Goal: Information Seeking & Learning: Learn about a topic

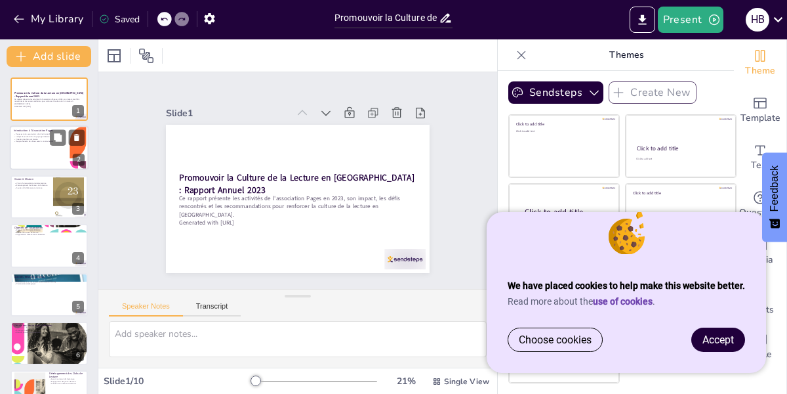
click at [41, 143] on div at bounding box center [49, 148] width 79 height 45
type textarea "Pages, en tant qu'association à but non lucratif, se concentre sur la promotion…"
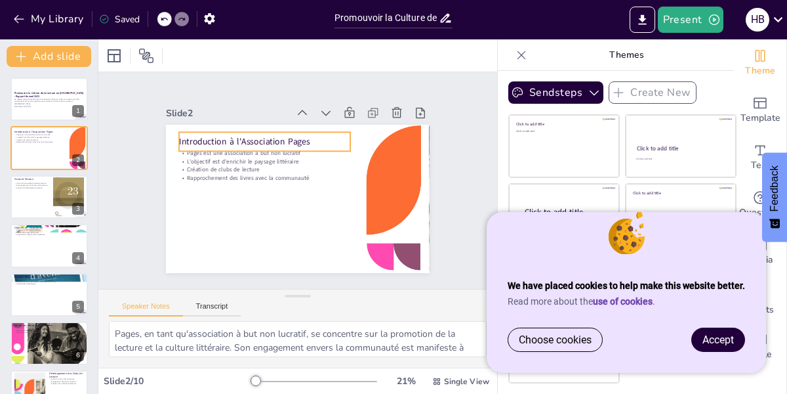
click at [295, 135] on p "Introduction à l'Association Pages" at bounding box center [294, 129] width 146 height 111
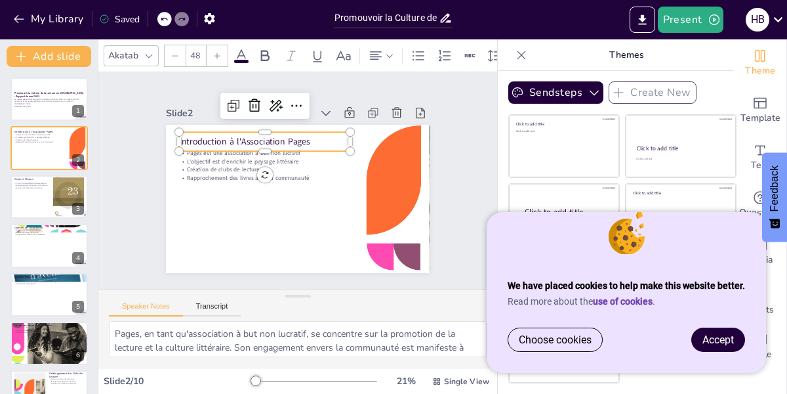
click at [304, 134] on p "Introduction à l'Association Pages" at bounding box center [319, 134] width 81 height 161
click at [304, 134] on p "Introduction à l'Association Pages" at bounding box center [294, 129] width 146 height 111
click at [300, 134] on p "Introduction à l'Association Pages" at bounding box center [348, 171] width 96 height 155
click at [299, 136] on p "Introduction à l'Association Pages" at bounding box center [320, 133] width 81 height 161
click at [299, 136] on p "Introduction à l'Association Pages" at bounding box center [316, 132] width 96 height 155
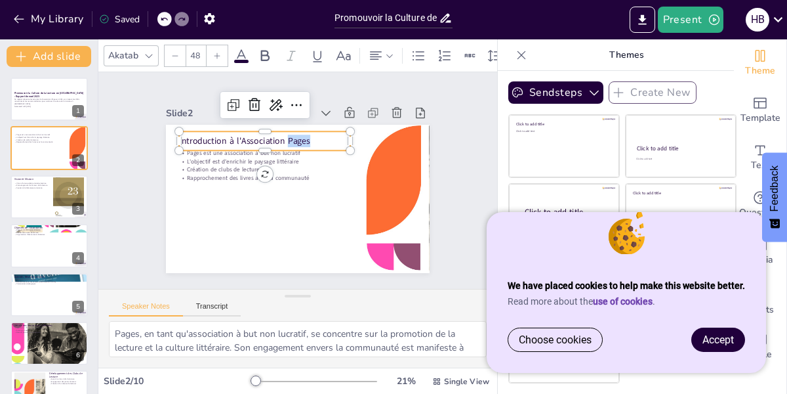
drag, startPoint x: 298, startPoint y: 135, endPoint x: 276, endPoint y: 138, distance: 22.5
click at [276, 138] on p "Introduction à l'Association Pages" at bounding box center [289, 129] width 155 height 96
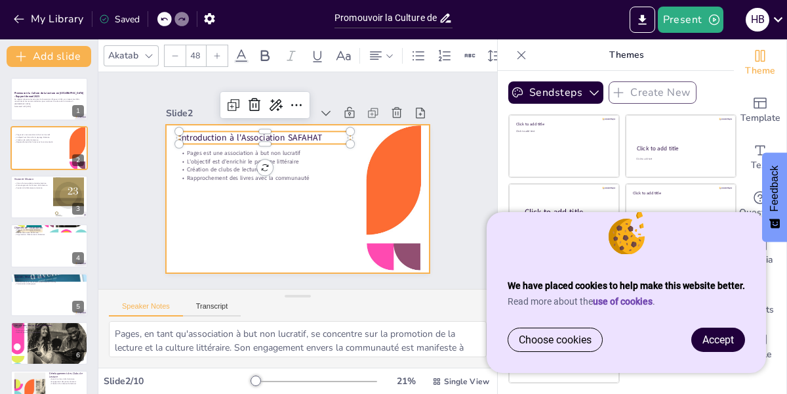
click at [258, 199] on div "Slide 1 Promouvoir la Culture de la Lecture en [GEOGRAPHIC_DATA] : Rapport Annu…" at bounding box center [297, 180] width 329 height 446
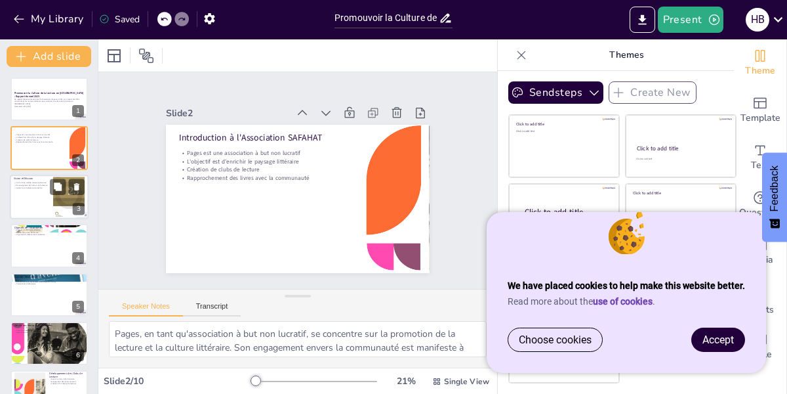
click at [43, 174] on div "Vision et Mission Vision d'une société tunisienne lectrice Encouragement de l'a…" at bounding box center [49, 174] width 79 height 0
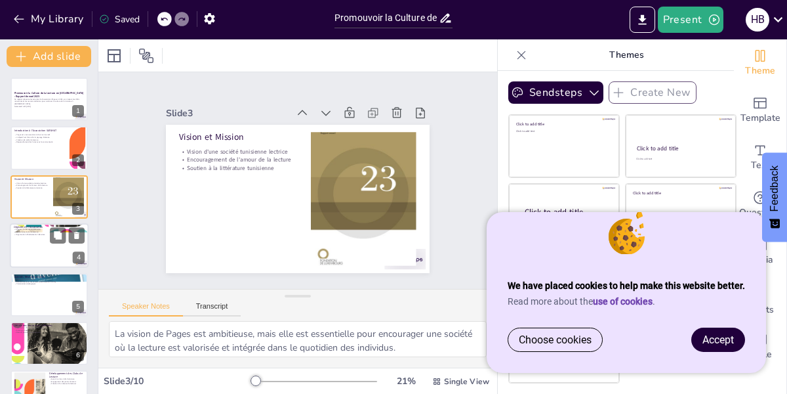
click at [38, 234] on p "Organisation d'événements littéraires" at bounding box center [49, 235] width 71 height 3
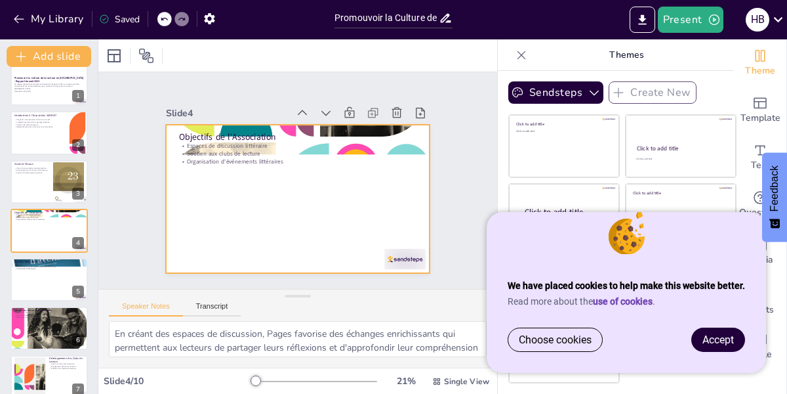
click at [272, 218] on div at bounding box center [282, 171] width 260 height 302
click at [38, 276] on div at bounding box center [49, 279] width 79 height 45
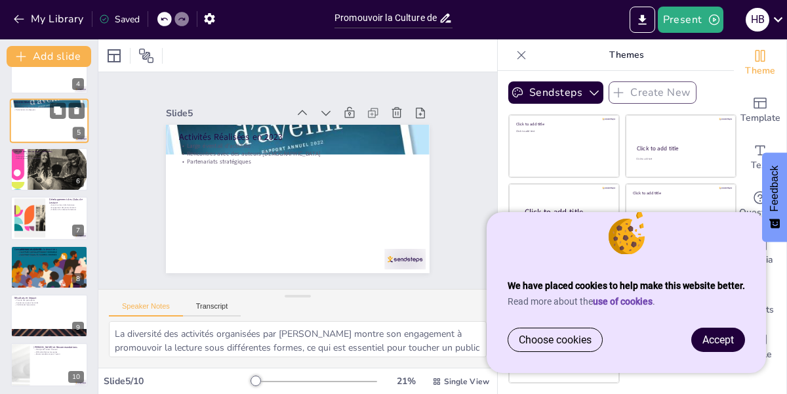
scroll to position [177, 0]
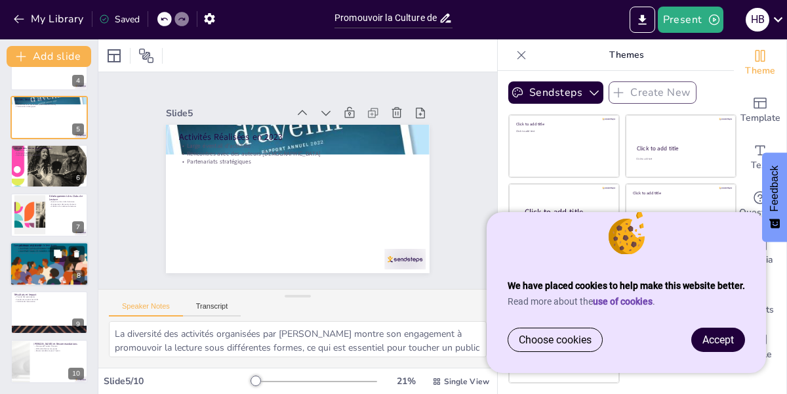
click at [29, 268] on div at bounding box center [49, 263] width 79 height 86
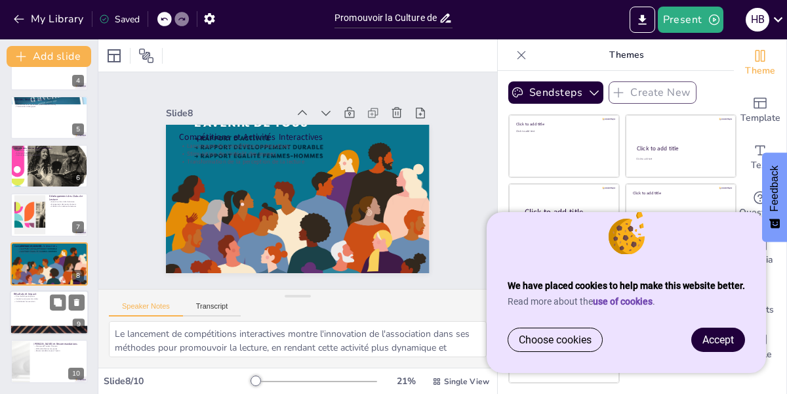
click at [28, 304] on div at bounding box center [49, 312] width 79 height 45
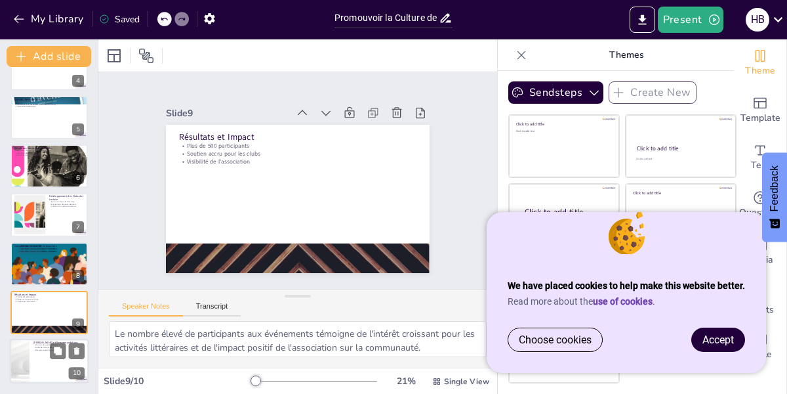
click at [37, 356] on div at bounding box center [49, 361] width 79 height 45
type textarea "Le manque de soutien financier est un défi majeur pour l'association, limitant …"
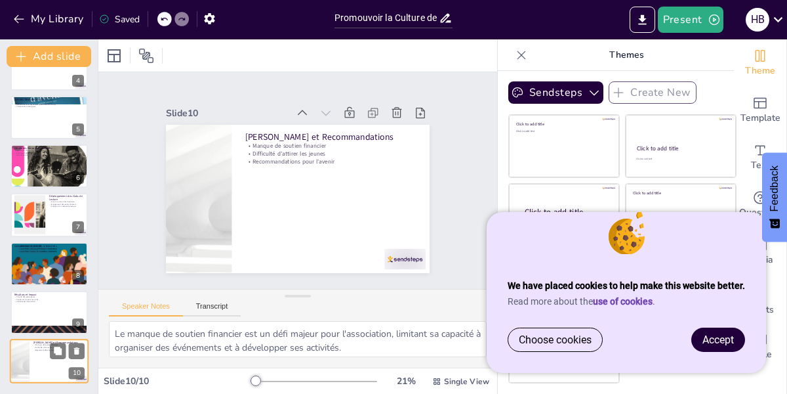
scroll to position [12, 0]
click at [715, 340] on span "Accept" at bounding box center [718, 339] width 31 height 12
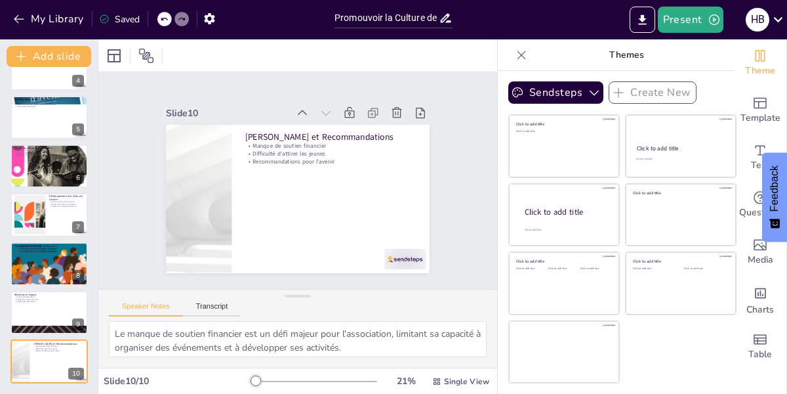
scroll to position [0, 0]
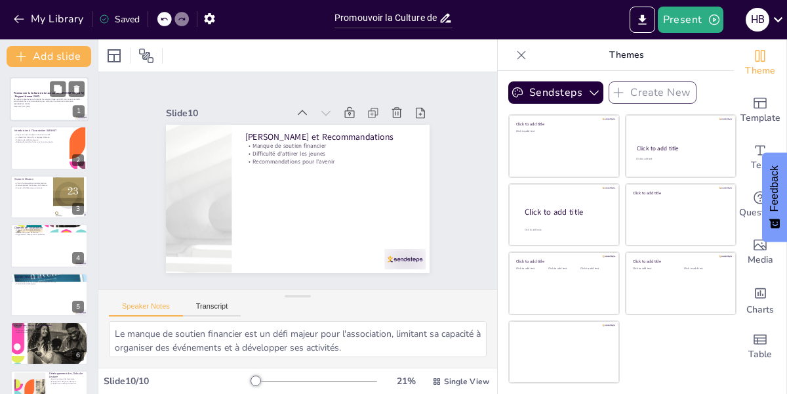
click at [43, 94] on p "Promouvoir la Culture de la Lecture en [GEOGRAPHIC_DATA] : Rapport Annuel 2023" at bounding box center [49, 94] width 71 height 7
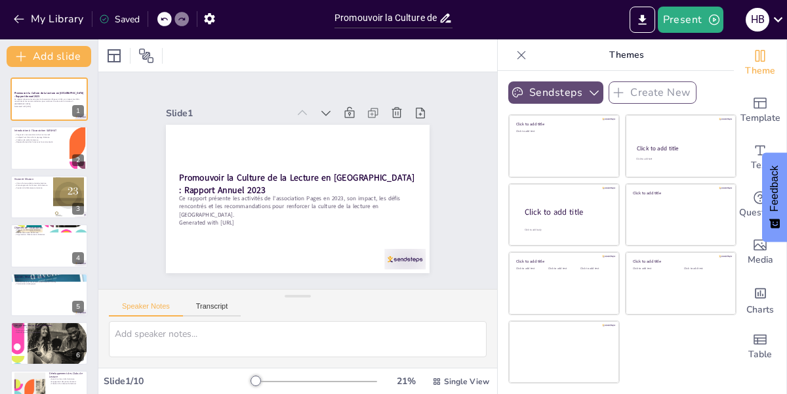
click at [588, 88] on icon "button" at bounding box center [594, 92] width 13 height 13
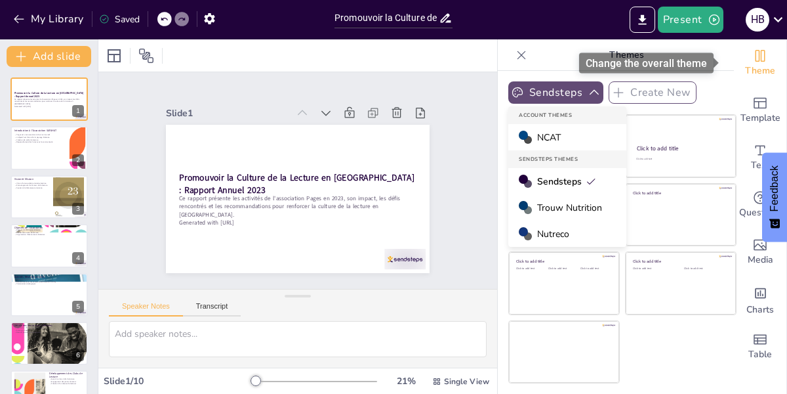
click at [756, 56] on icon "Change the overall theme" at bounding box center [761, 56] width 10 height 12
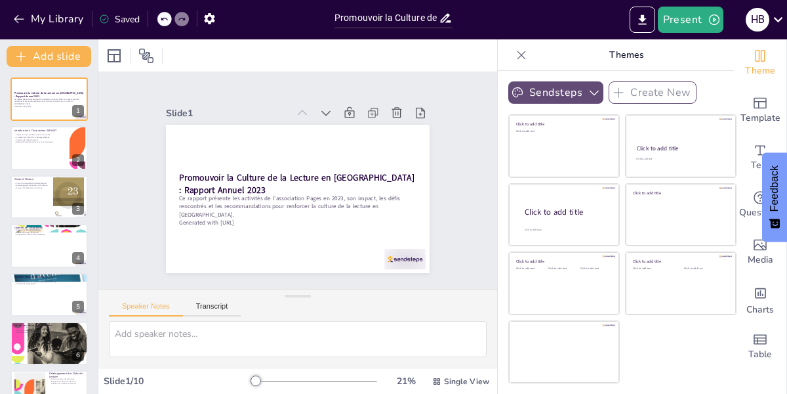
click at [533, 92] on button "Sendsteps" at bounding box center [555, 92] width 95 height 22
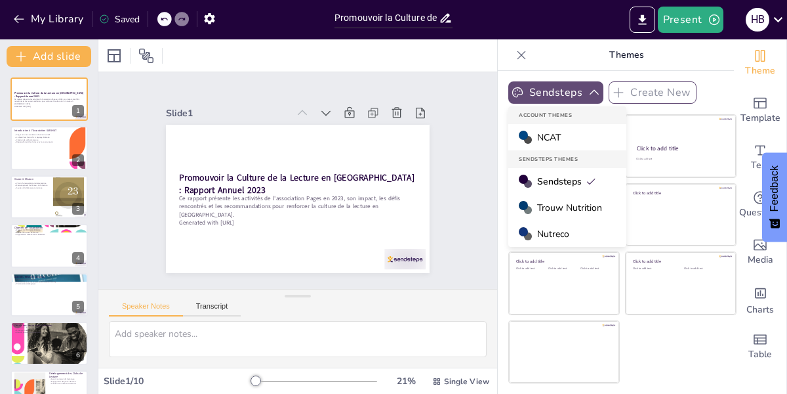
click at [533, 92] on button "Sendsteps" at bounding box center [555, 92] width 95 height 22
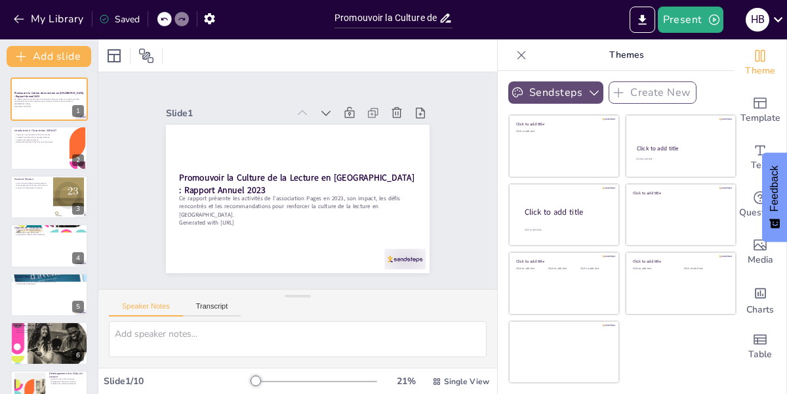
click at [531, 92] on button "Sendsteps" at bounding box center [555, 92] width 95 height 22
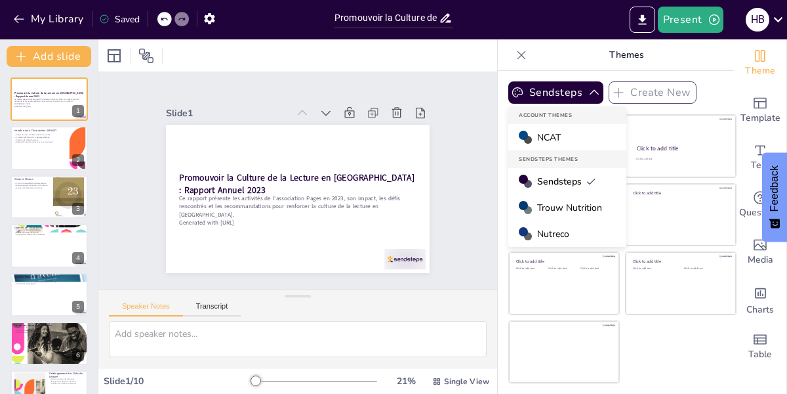
click at [555, 135] on div "NCAT" at bounding box center [567, 137] width 118 height 26
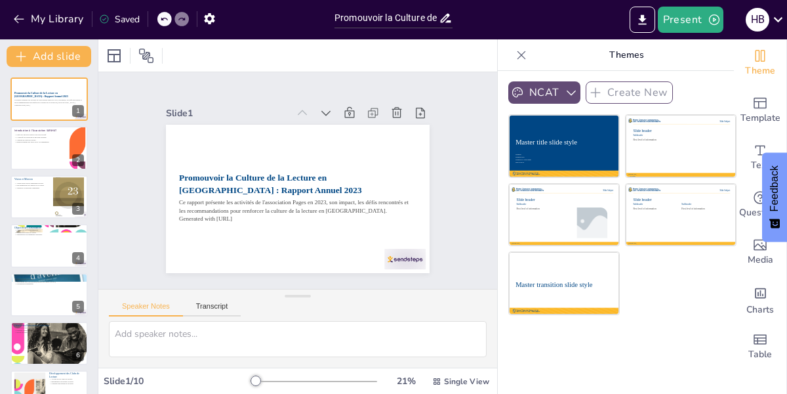
click at [552, 90] on button "NCAT" at bounding box center [544, 92] width 72 height 22
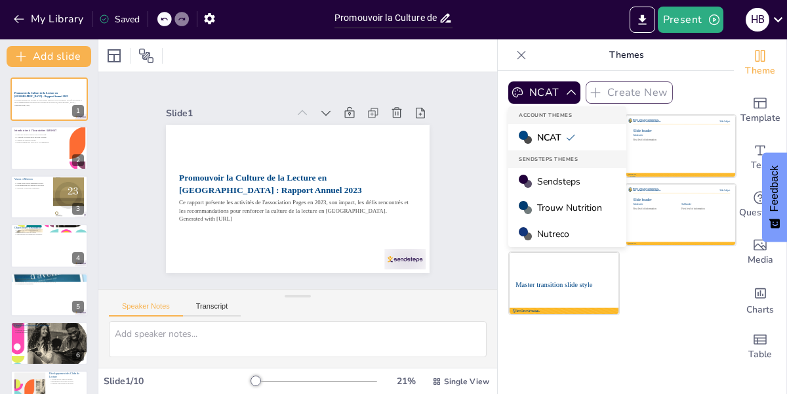
click at [560, 180] on span "Sendsteps" at bounding box center [558, 181] width 43 height 12
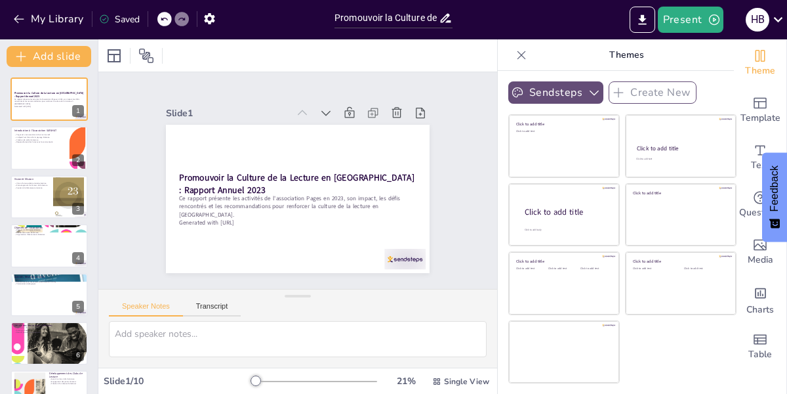
click at [588, 87] on icon "button" at bounding box center [594, 92] width 13 height 13
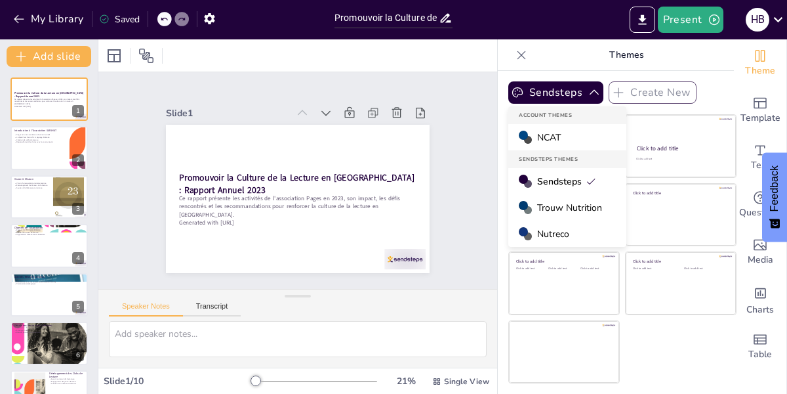
click at [557, 209] on span "Trouw Nutrition" at bounding box center [569, 207] width 65 height 12
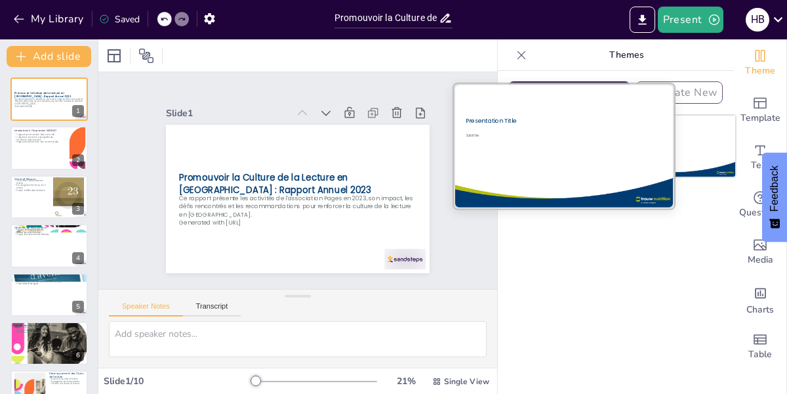
click at [541, 136] on div "Subtitle" at bounding box center [530, 135] width 129 height 5
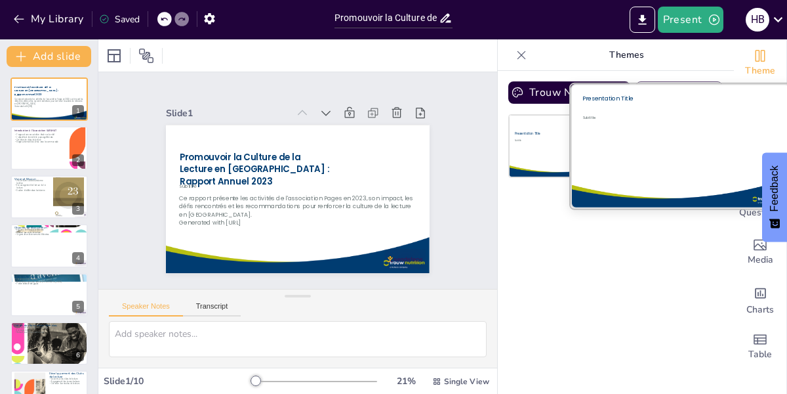
click at [661, 146] on div "Subtitle" at bounding box center [672, 144] width 179 height 58
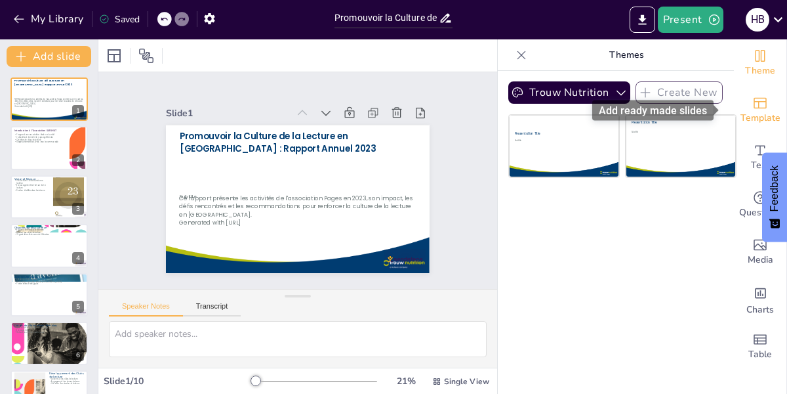
click at [752, 103] on icon "Add ready made slides" at bounding box center [760, 103] width 16 height 16
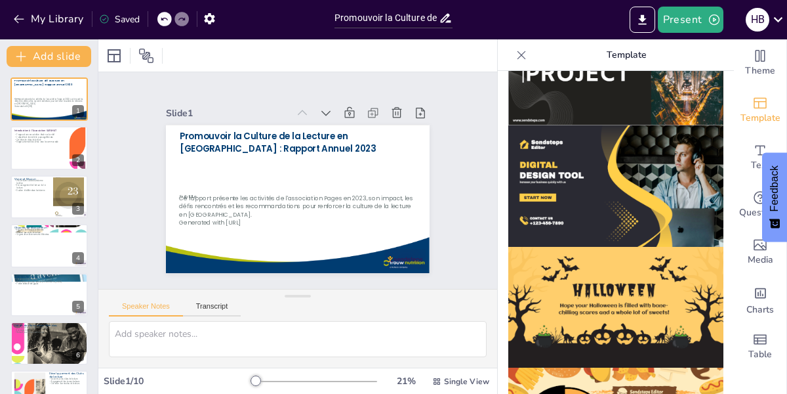
scroll to position [1204, 0]
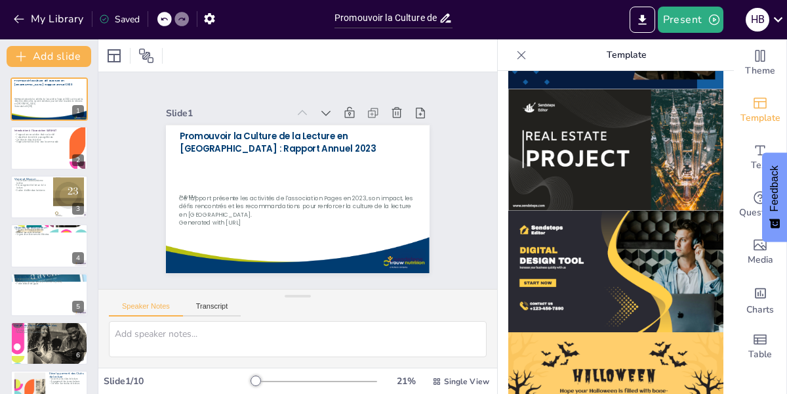
click at [556, 234] on img at bounding box center [615, 271] width 215 height 121
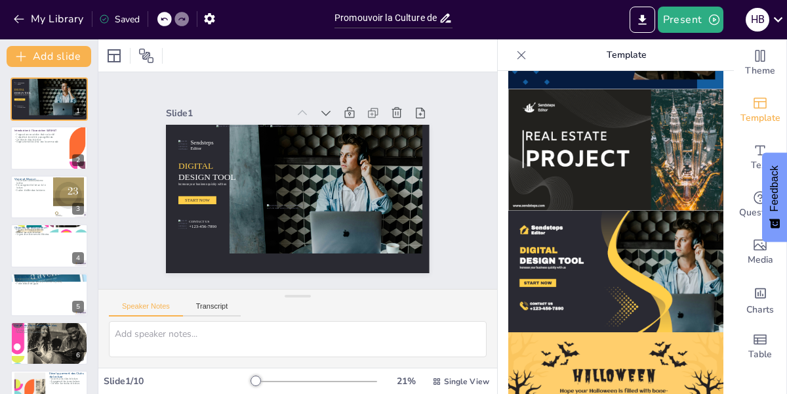
click at [581, 121] on img at bounding box center [615, 149] width 215 height 121
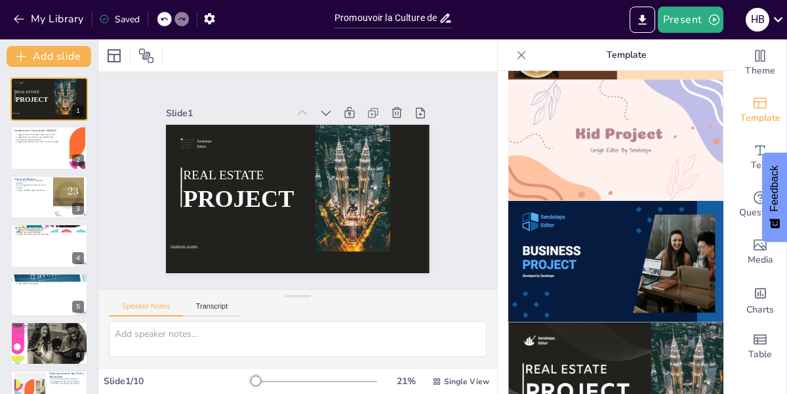
scroll to position [980, 0]
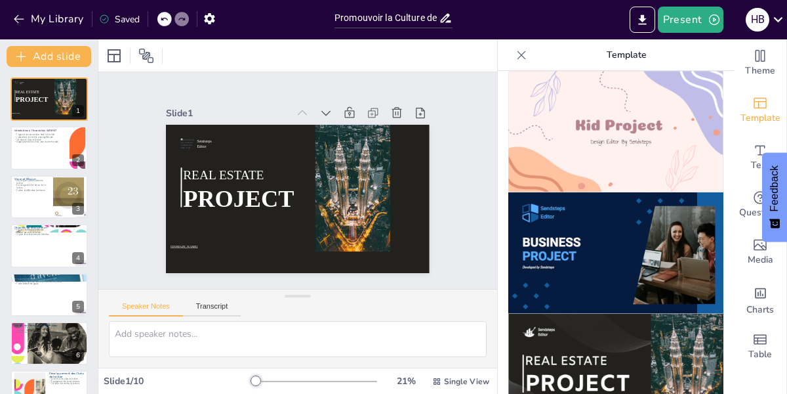
click at [590, 213] on img at bounding box center [615, 252] width 215 height 121
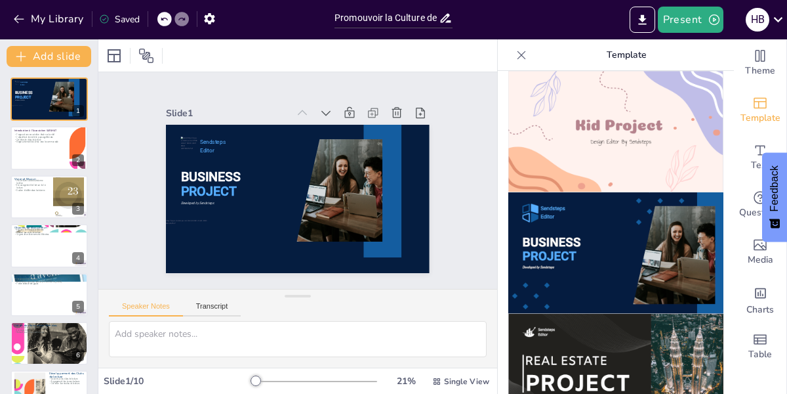
scroll to position [0, 0]
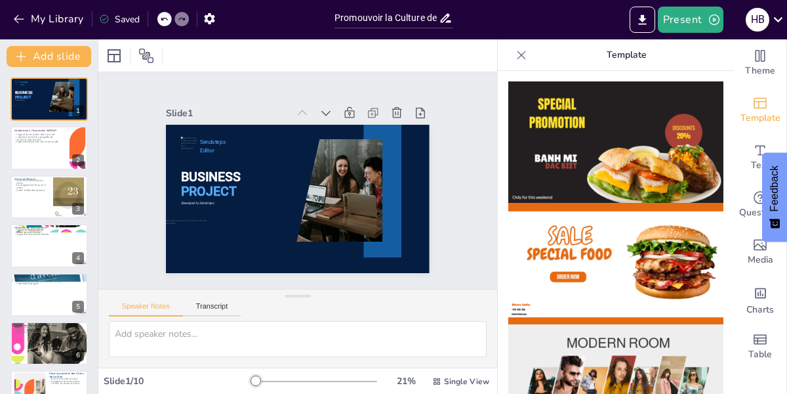
click at [515, 52] on icon at bounding box center [521, 55] width 13 height 13
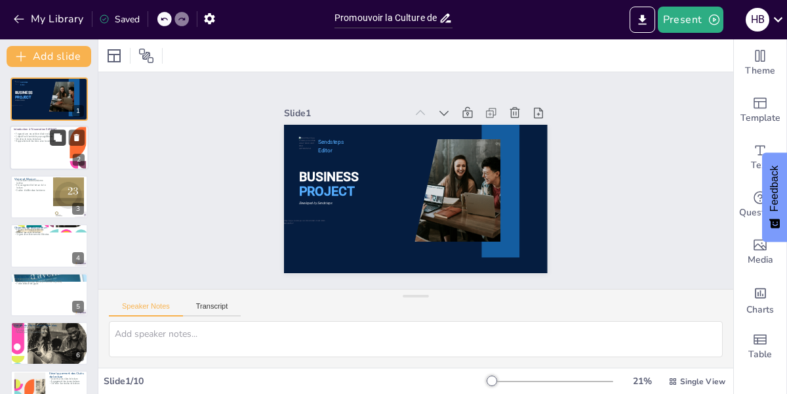
click at [52, 137] on button at bounding box center [58, 138] width 16 height 16
type textarea "Pages, en tant qu'association à but non lucratif, se concentre sur la promotion…"
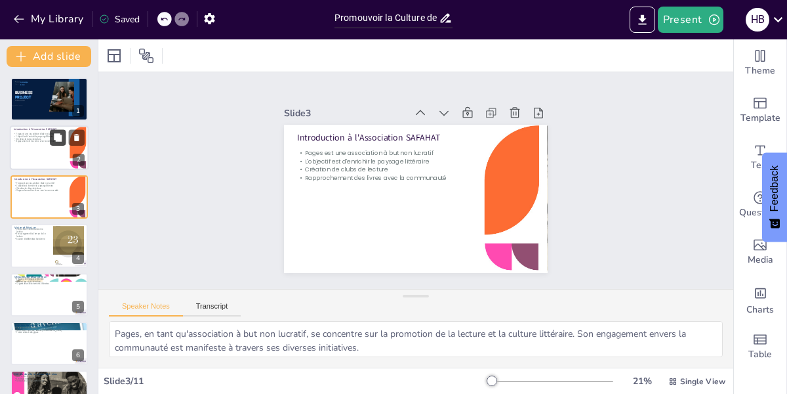
scroll to position [12, 0]
click at [60, 104] on div at bounding box center [60, 96] width 46 height 31
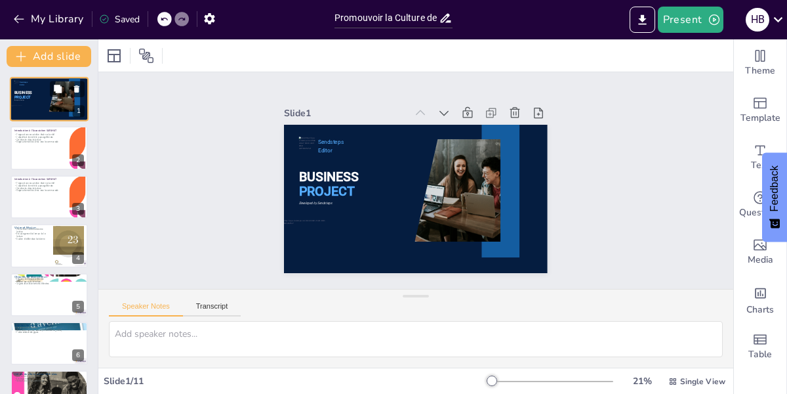
scroll to position [0, 0]
click at [163, 18] on icon at bounding box center [164, 19] width 7 height 3
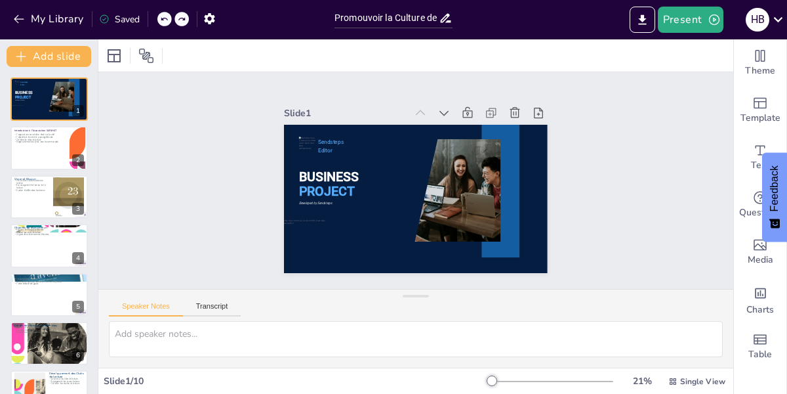
click at [163, 18] on icon at bounding box center [164, 19] width 7 height 3
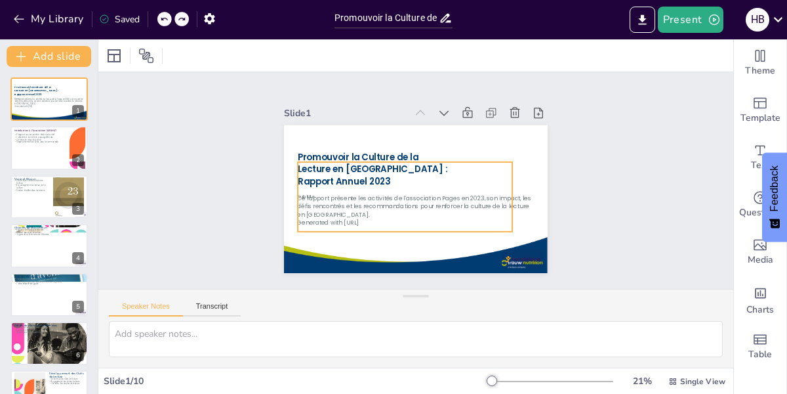
click at [374, 191] on p "Subtitle" at bounding box center [399, 190] width 198 height 92
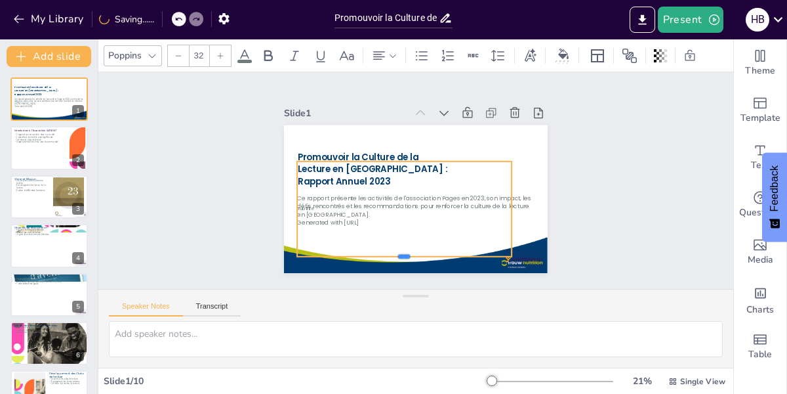
drag, startPoint x: 396, startPoint y: 226, endPoint x: 399, endPoint y: 251, distance: 25.8
click at [399, 251] on div at bounding box center [347, 226] width 151 height 166
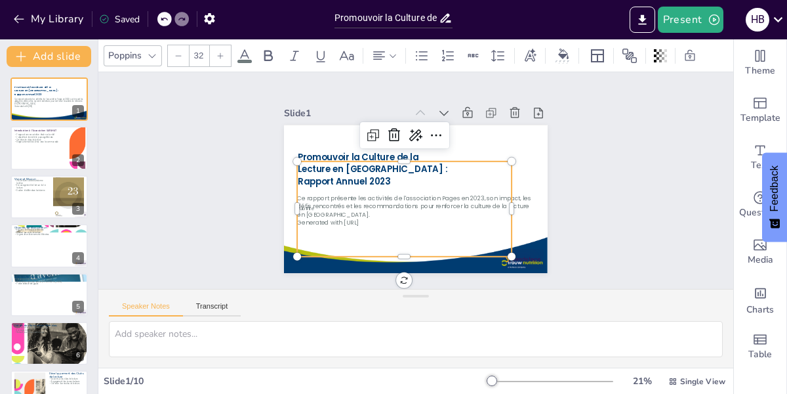
click at [379, 220] on div "Subtitle" at bounding box center [426, 209] width 222 height 214
click at [340, 179] on div "Subtitle" at bounding box center [386, 187] width 203 height 229
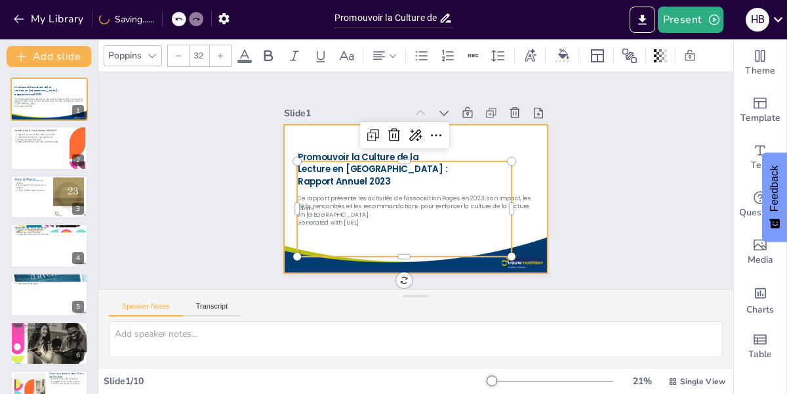
click at [518, 143] on div at bounding box center [414, 162] width 278 height 175
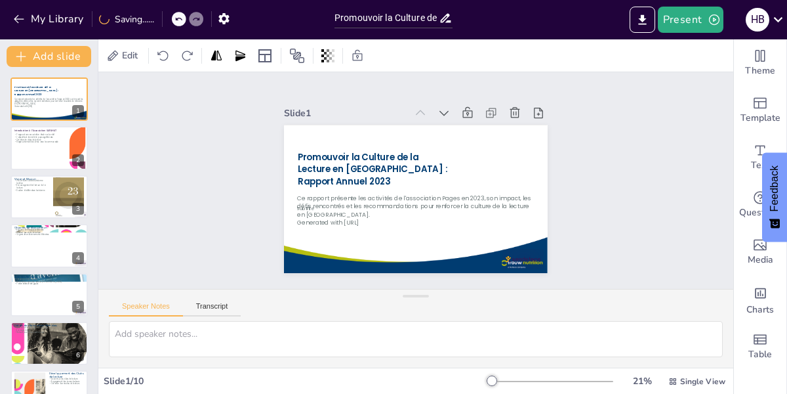
click at [588, 178] on div "Slide 1 Promouvoir la Culture de la Lecture en [GEOGRAPHIC_DATA] : Rapport Annu…" at bounding box center [416, 180] width 344 height 666
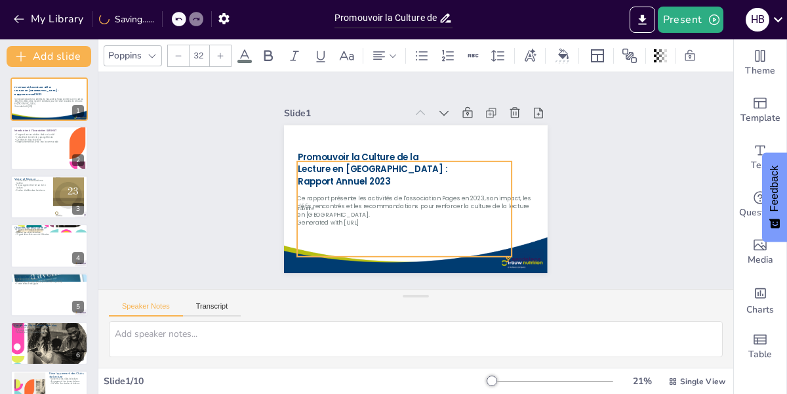
click at [300, 157] on span "Subtitle" at bounding box center [306, 150] width 17 height 14
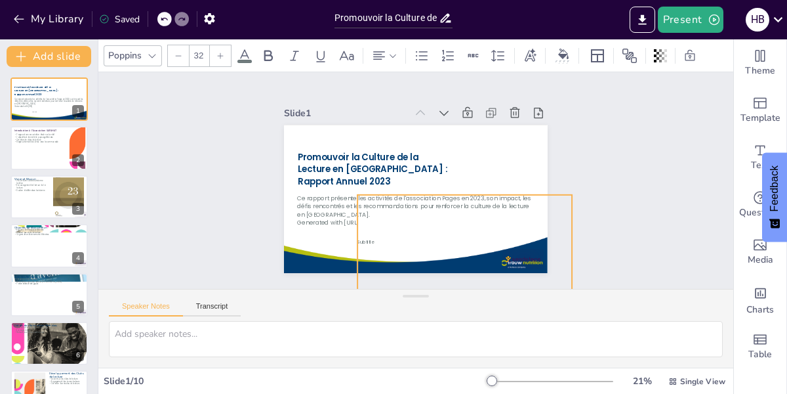
drag, startPoint x: 420, startPoint y: 159, endPoint x: 480, endPoint y: 192, distance: 69.0
click at [433, 192] on div "Subtitle" at bounding box center [338, 191] width 190 height 233
click at [447, 180] on icon at bounding box center [455, 188] width 16 height 17
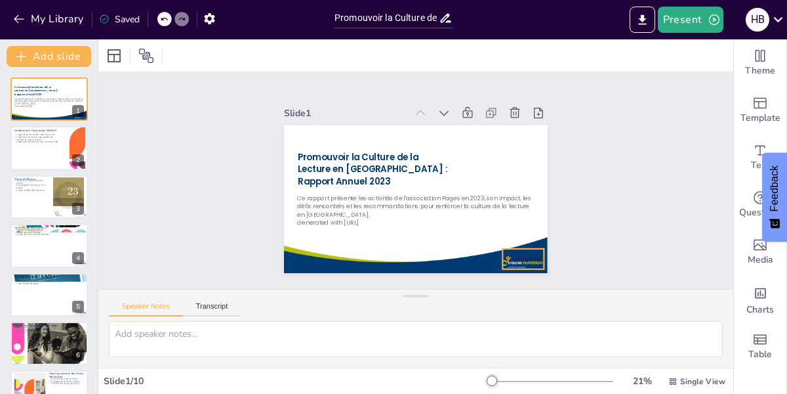
click at [480, 287] on div at bounding box center [456, 307] width 45 height 41
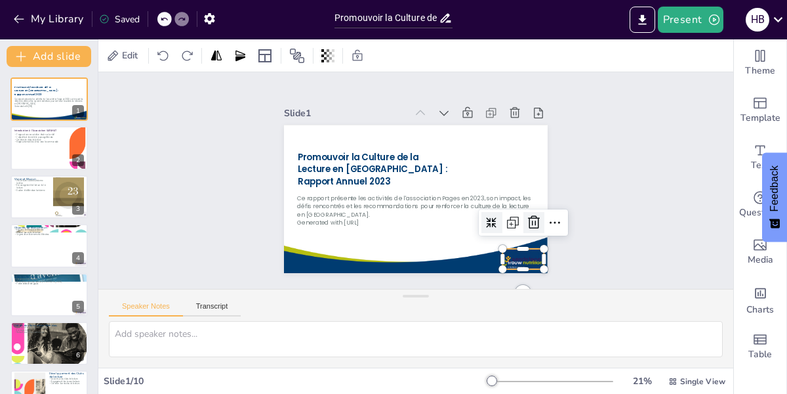
click at [484, 281] on icon at bounding box center [475, 290] width 17 height 18
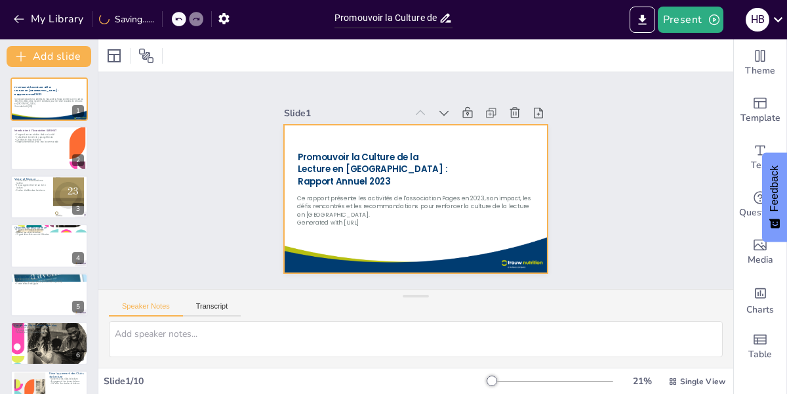
click at [510, 259] on div at bounding box center [409, 196] width 302 height 243
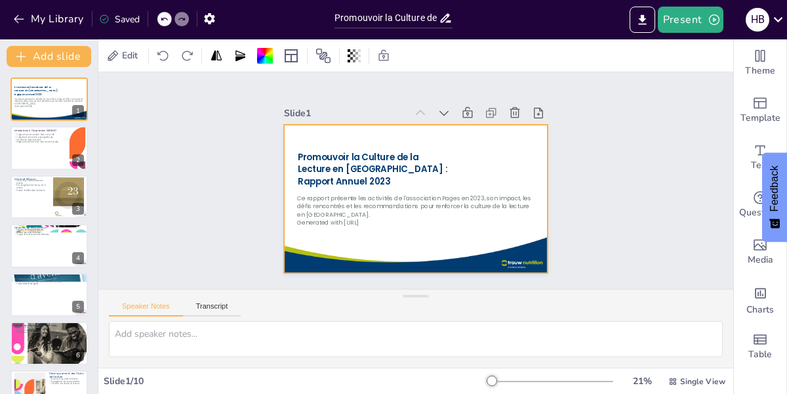
click at [515, 253] on div at bounding box center [406, 196] width 303 height 260
click at [510, 252] on div "Slide 1 Promouvoir la Culture de la Lecture en [GEOGRAPHIC_DATA] : Rapport Annu…" at bounding box center [415, 180] width 505 height 658
click at [494, 258] on div at bounding box center [412, 198] width 289 height 200
click at [511, 248] on div at bounding box center [398, 188] width 243 height 302
click at [471, 188] on div "Slide 1 Promouvoir la Culture de la Lecture en [GEOGRAPHIC_DATA] : Rapport Annu…" at bounding box center [416, 180] width 216 height 635
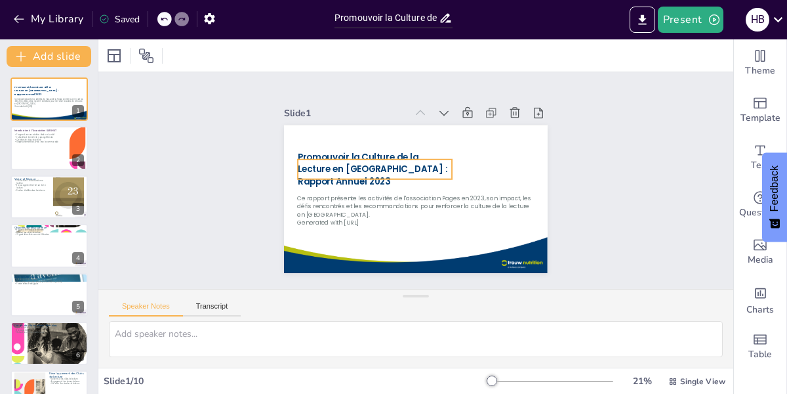
click at [389, 170] on p "Promouvoir la Culture de la Lecture en [GEOGRAPHIC_DATA] : Rapport Annuel 2023" at bounding box center [397, 142] width 131 height 139
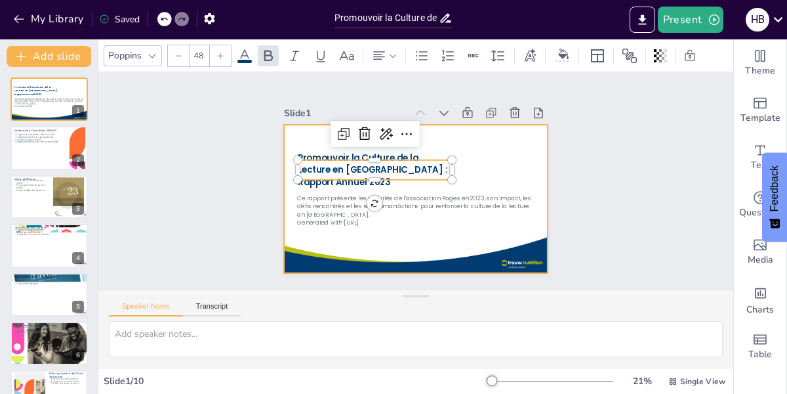
click at [504, 152] on div at bounding box center [405, 196] width 301 height 276
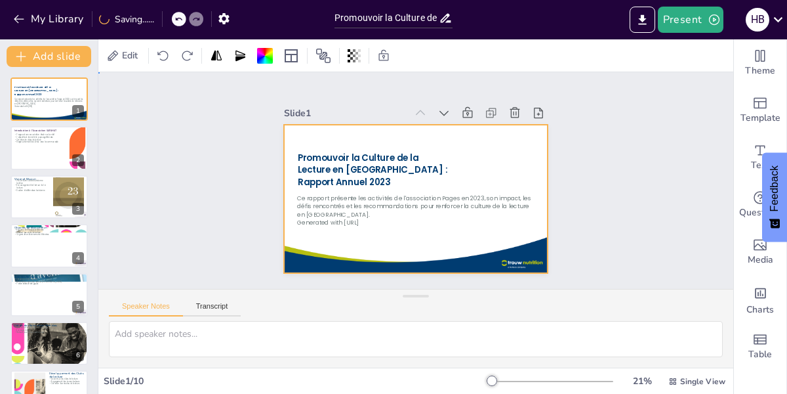
click at [509, 262] on div at bounding box center [406, 196] width 303 height 260
click at [508, 248] on div "Slide 1 Promouvoir la Culture de la Lecture en [GEOGRAPHIC_DATA] : Rapport Annu…" at bounding box center [416, 180] width 344 height 666
click at [520, 241] on div at bounding box center [409, 196] width 302 height 243
click at [523, 246] on div "Slide 1 Promouvoir la Culture de la Lecture en [GEOGRAPHIC_DATA] : Rapport Annu…" at bounding box center [416, 181] width 617 height 586
click at [489, 258] on div "Slide 1 Promouvoir la Culture de la Lecture en [GEOGRAPHIC_DATA] : Rapport Annu…" at bounding box center [416, 180] width 617 height 586
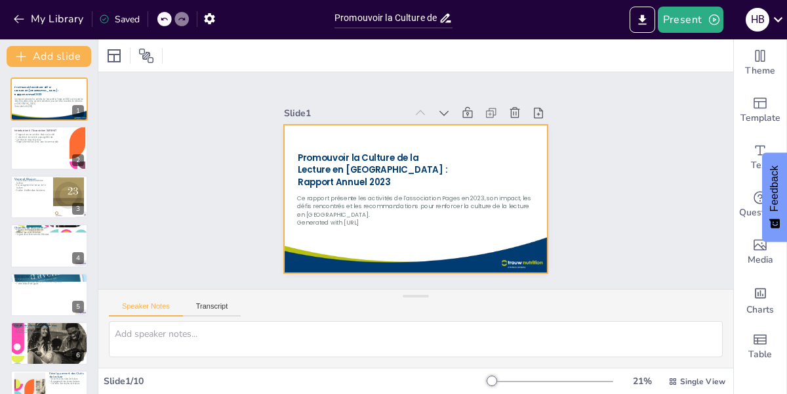
click at [497, 254] on div "Slide 1 Promouvoir la Culture de la Lecture en [GEOGRAPHIC_DATA] : Rapport Annu…" at bounding box center [416, 180] width 658 height 505
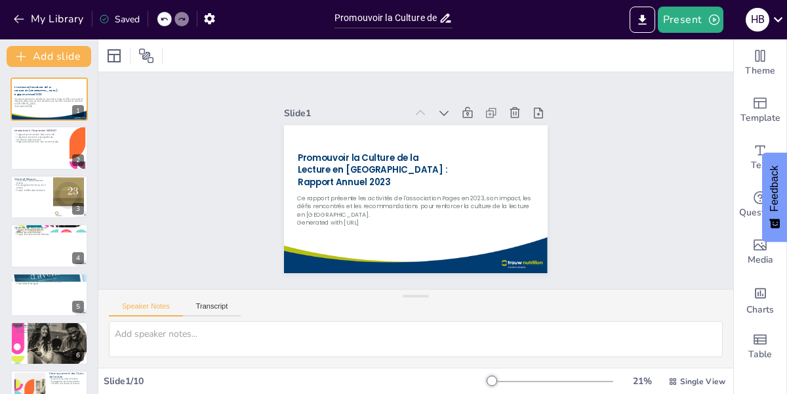
click at [497, 254] on div at bounding box center [404, 194] width 296 height 287
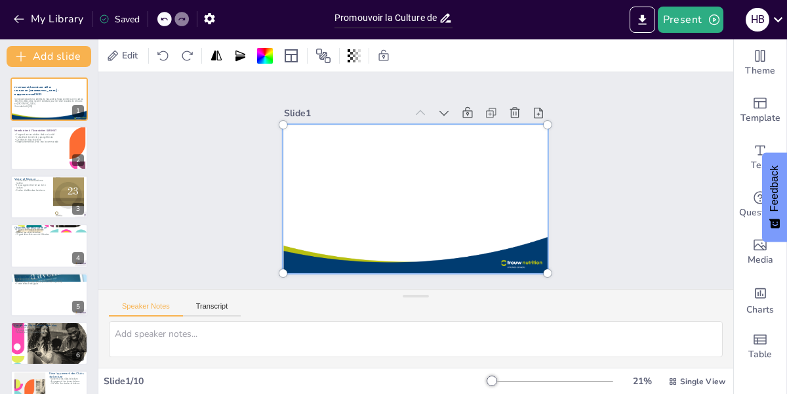
click at [516, 253] on div at bounding box center [412, 198] width 308 height 218
click at [510, 257] on div at bounding box center [409, 198] width 317 height 243
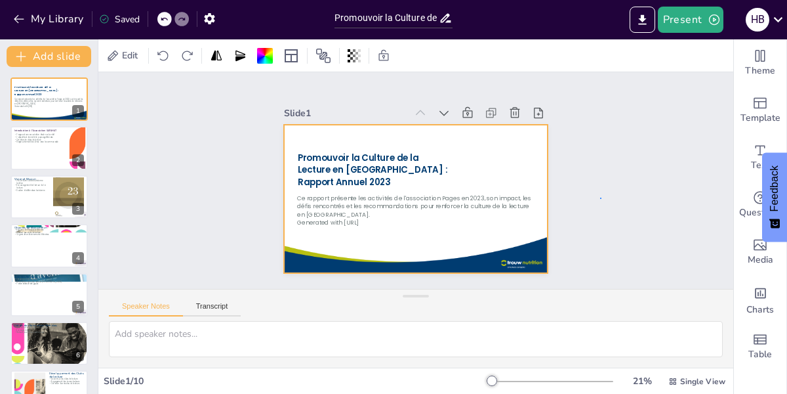
click at [601, 197] on div "Slide 1 Promouvoir la Culture de la Lecture en [GEOGRAPHIC_DATA] : Rapport Annu…" at bounding box center [416, 180] width 671 height 402
click at [520, 255] on div at bounding box center [408, 196] width 302 height 243
click at [611, 216] on div "Slide 1 Promouvoir la Culture de la Lecture en [GEOGRAPHIC_DATA] : Rapport Annu…" at bounding box center [416, 180] width 456 height 668
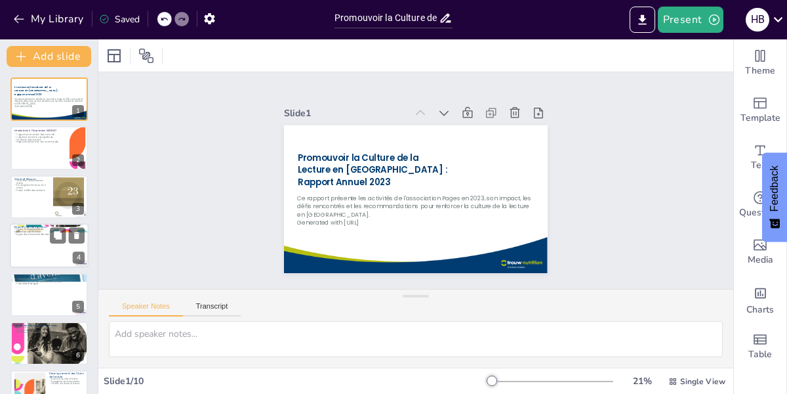
scroll to position [177, 0]
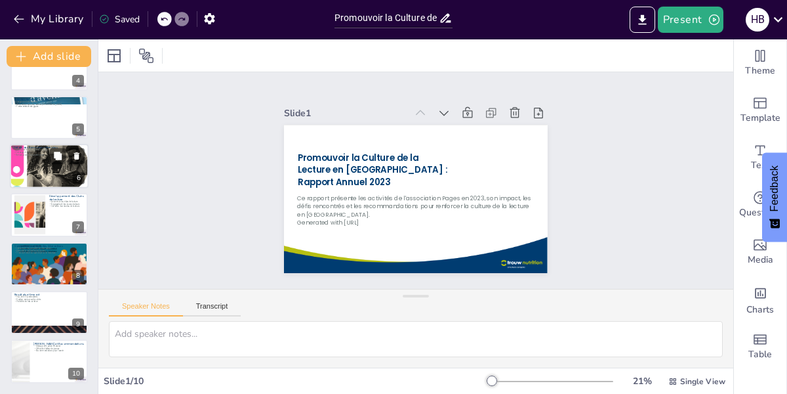
click at [47, 169] on div at bounding box center [49, 166] width 79 height 54
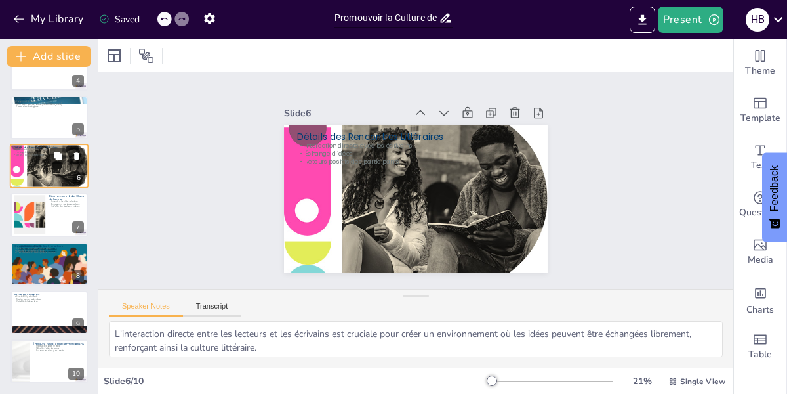
scroll to position [113, 0]
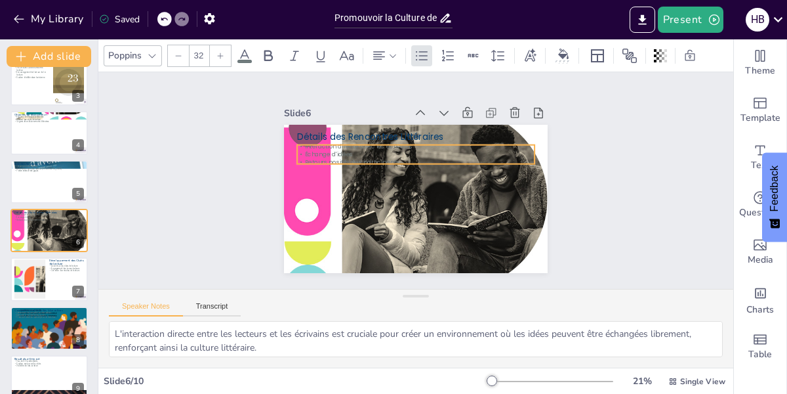
click at [342, 146] on p "Échange d'idées" at bounding box center [433, 161] width 182 height 165
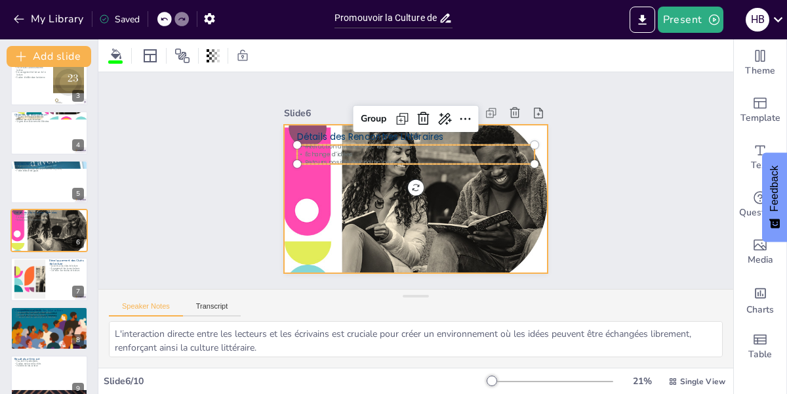
click at [318, 175] on div at bounding box center [414, 198] width 281 height 207
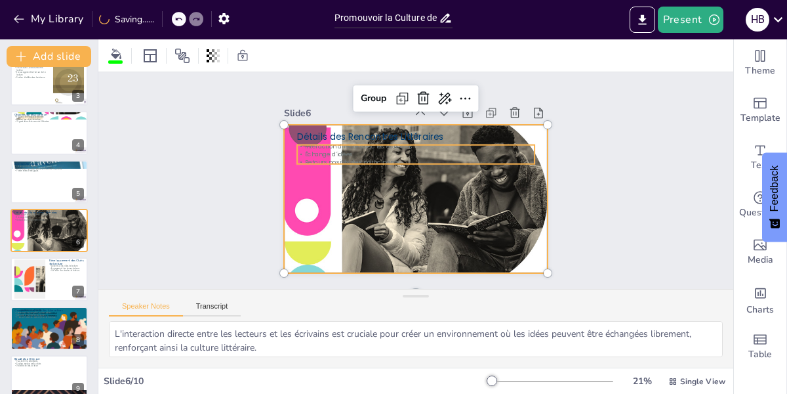
click at [321, 176] on div at bounding box center [410, 198] width 306 height 253
click at [617, 163] on div "Slide 1 Promouvoir la Culture de la Lecture en [GEOGRAPHIC_DATA] : Rapport Annu…" at bounding box center [416, 180] width 658 height 505
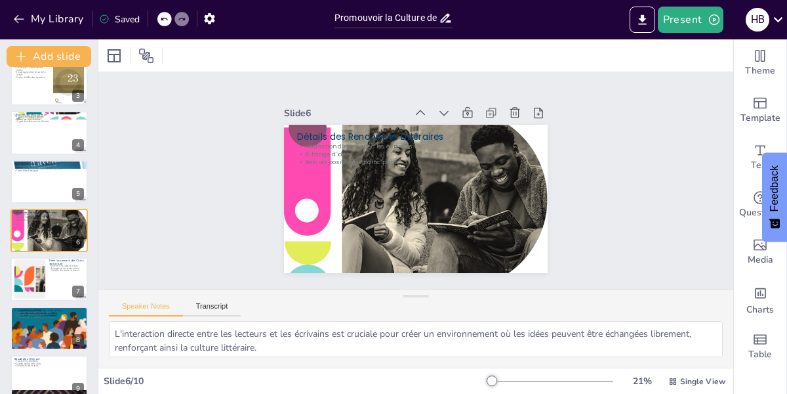
scroll to position [0, 0]
click at [56, 285] on div at bounding box center [49, 279] width 79 height 45
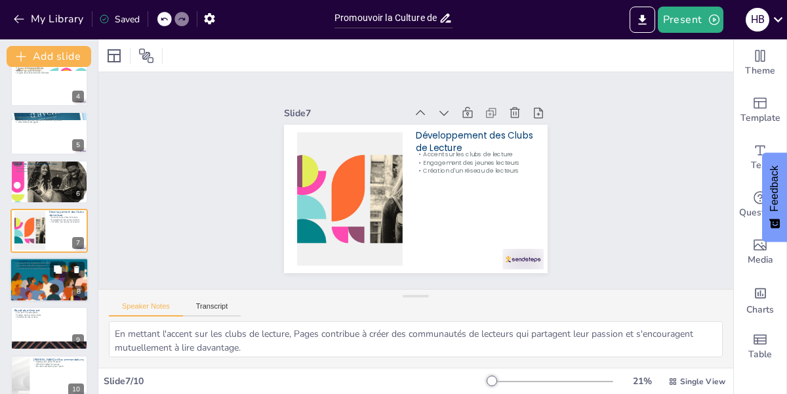
scroll to position [177, 0]
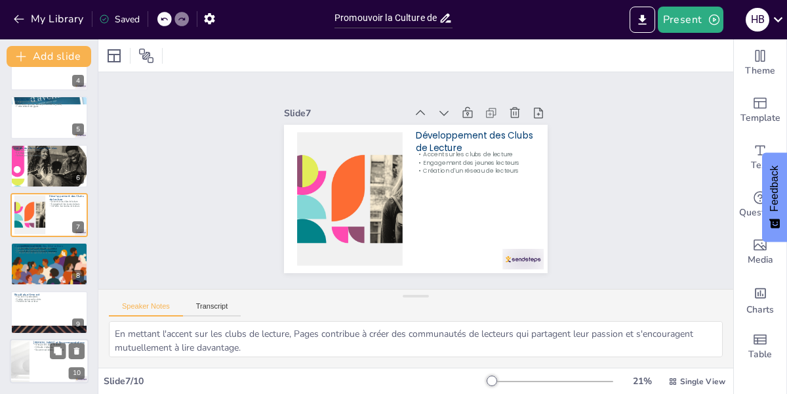
click at [57, 359] on div at bounding box center [49, 361] width 79 height 45
type textarea "Le manque de soutien financier est un défi majeur pour l'association, limitant …"
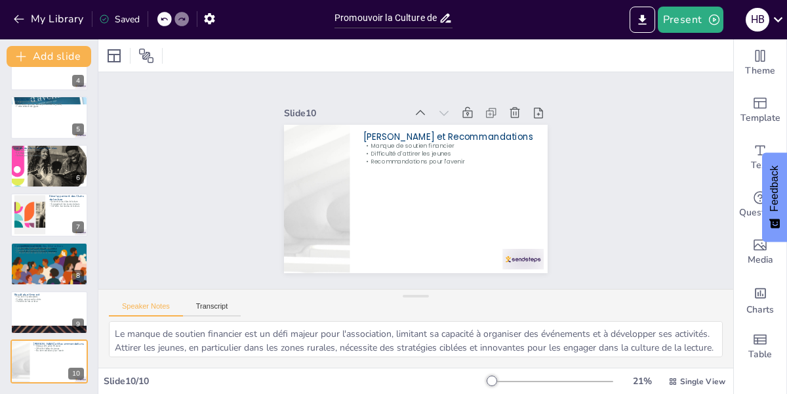
scroll to position [0, 0]
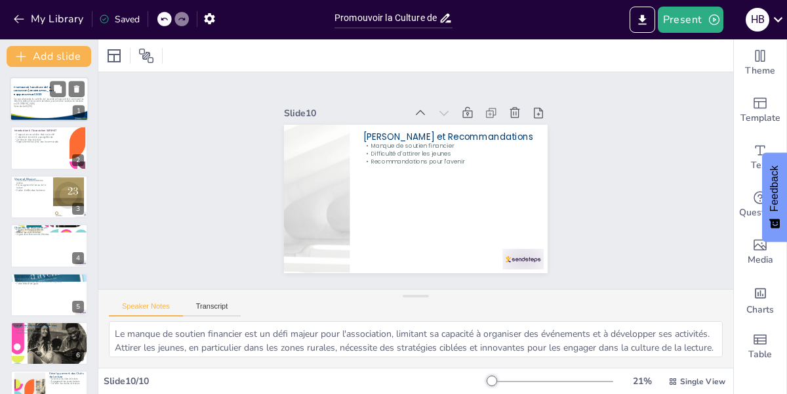
click at [48, 97] on div at bounding box center [48, 99] width 79 height 45
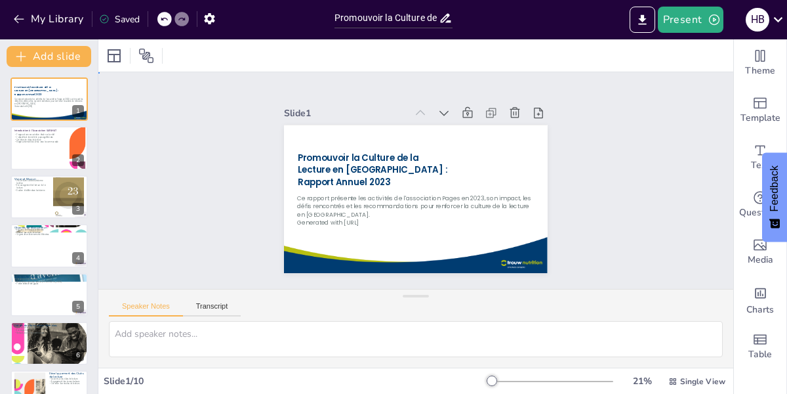
drag, startPoint x: 223, startPoint y: 172, endPoint x: 212, endPoint y: 171, distance: 11.2
click at [222, 171] on div "Slide 1 Promouvoir la Culture de la Lecture en [GEOGRAPHIC_DATA] : Rapport Annu…" at bounding box center [416, 180] width 658 height 505
click at [108, 51] on icon at bounding box center [114, 55] width 13 height 13
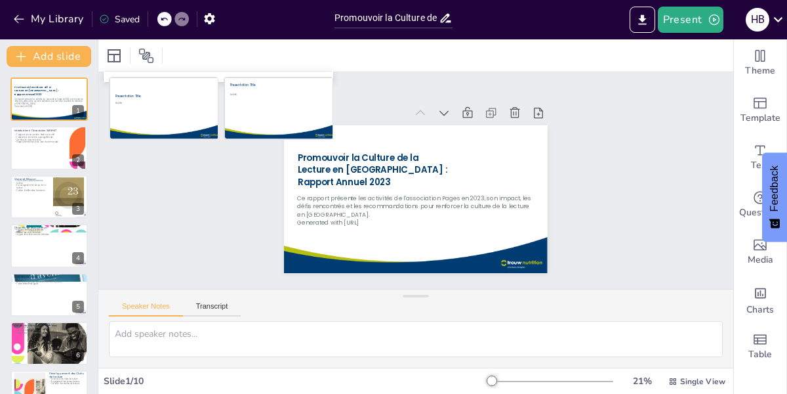
click at [151, 228] on div "Slide 1 Promouvoir la Culture de la Lecture en [GEOGRAPHIC_DATA] : Rapport Annu…" at bounding box center [415, 180] width 641 height 548
